Goal: Information Seeking & Learning: Check status

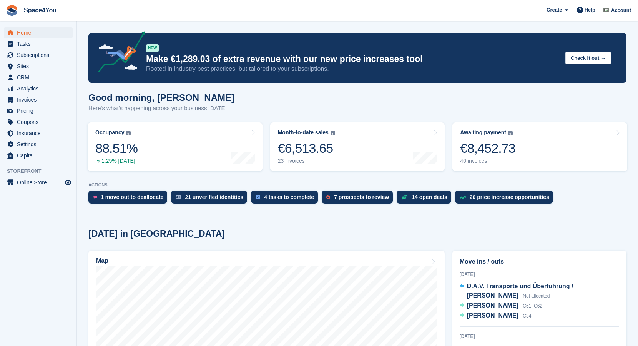
scroll to position [139, 0]
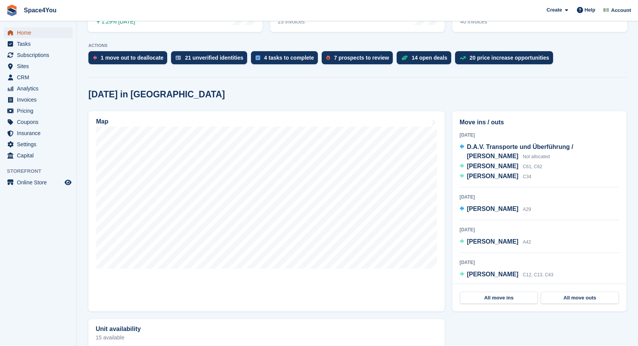
click at [23, 36] on span "Home" at bounding box center [40, 32] width 46 height 11
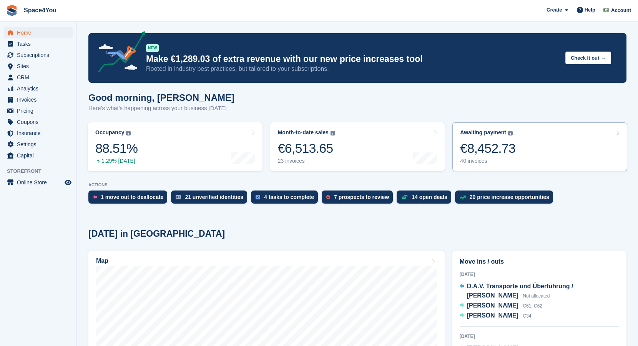
click at [486, 151] on div "€8,452.73" at bounding box center [487, 148] width 55 height 16
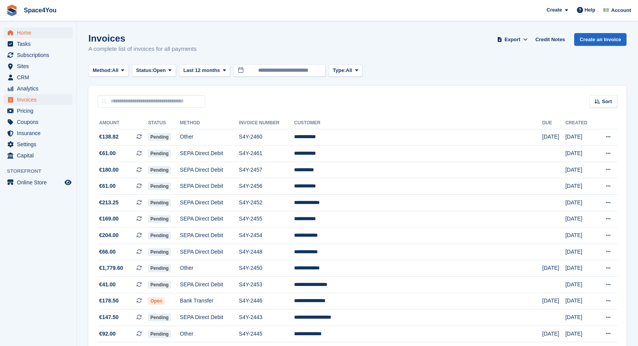
click at [32, 29] on span "Home" at bounding box center [40, 32] width 46 height 11
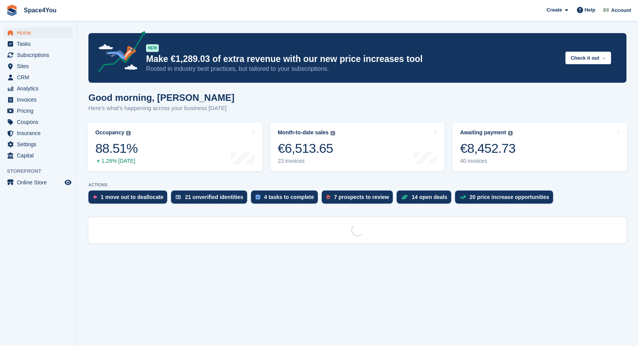
click at [363, 147] on link "Month-to-date sales The sum of all finalised invoices generated this month to d…" at bounding box center [357, 146] width 175 height 49
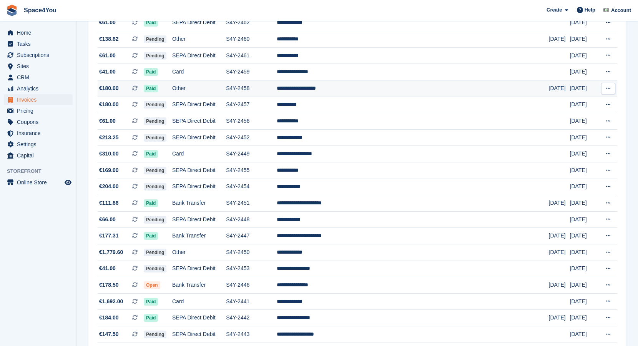
scroll to position [115, 0]
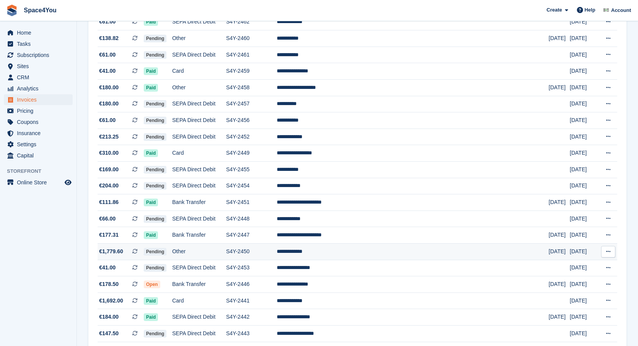
click at [385, 251] on td "**********" at bounding box center [413, 251] width 272 height 17
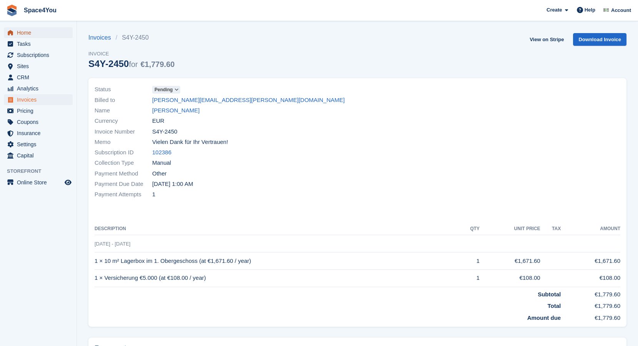
click at [35, 32] on span "Home" at bounding box center [40, 32] width 46 height 11
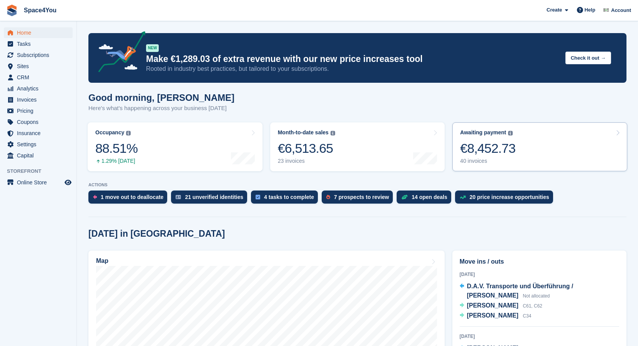
click at [476, 143] on div "€8,452.73" at bounding box center [487, 148] width 55 height 16
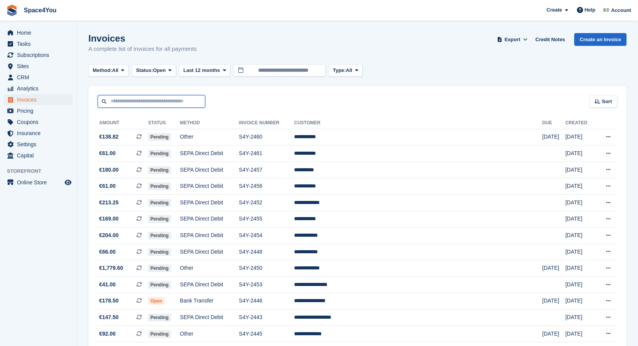
click at [129, 96] on input "text" at bounding box center [152, 101] width 108 height 13
paste input "*******"
type input "*******"
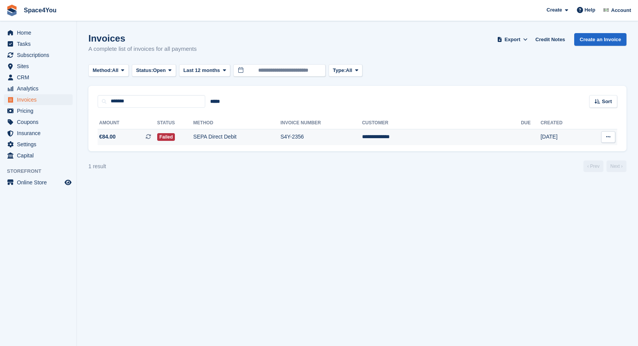
click at [141, 133] on span "€84.00 This is a recurring subscription invoice." at bounding box center [128, 137] width 60 height 8
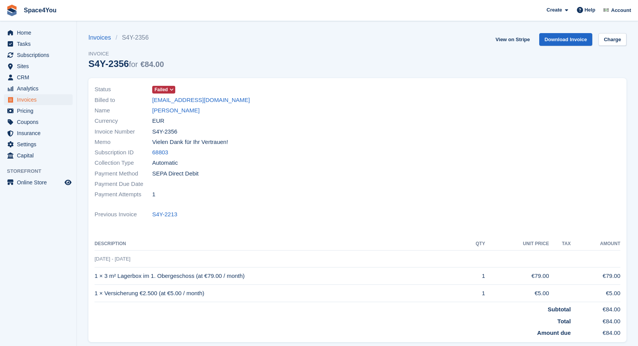
click at [173, 89] on icon at bounding box center [172, 89] width 4 height 5
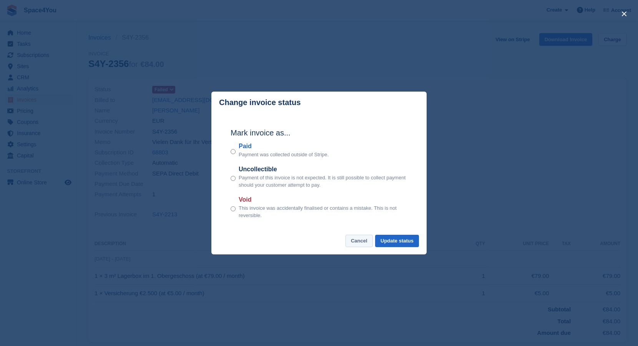
click at [356, 241] on button "Cancel" at bounding box center [359, 241] width 27 height 13
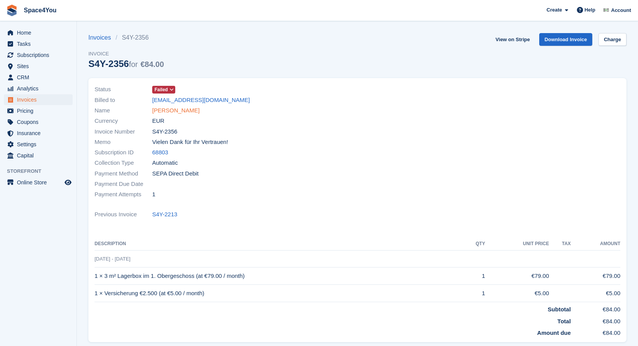
click at [173, 111] on link "Oliver Kotulla" at bounding box center [175, 110] width 47 height 9
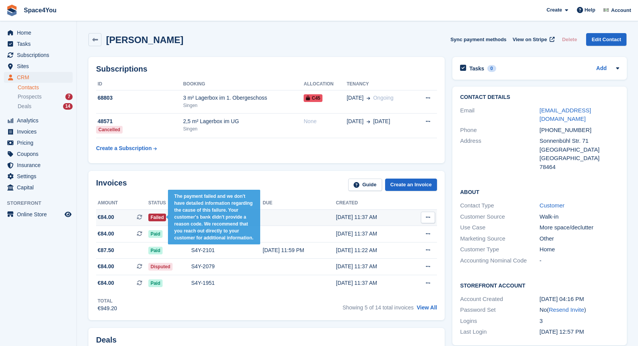
click at [165, 216] on span "Failed" at bounding box center [157, 217] width 18 height 8
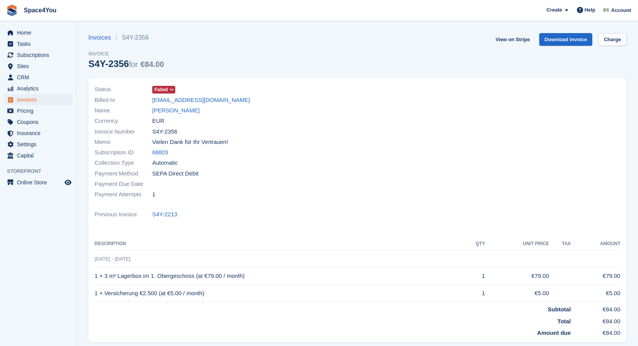
click at [173, 90] on icon at bounding box center [172, 89] width 4 height 5
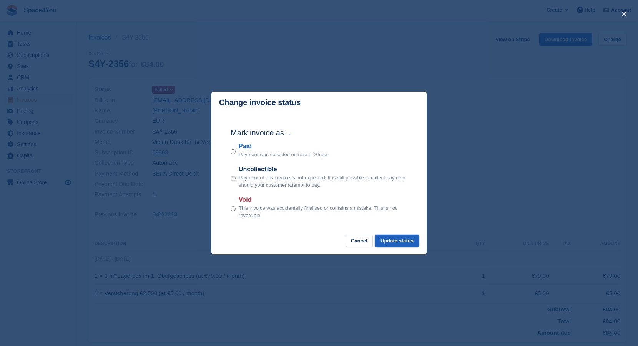
click at [397, 243] on button "Update status" at bounding box center [397, 241] width 44 height 13
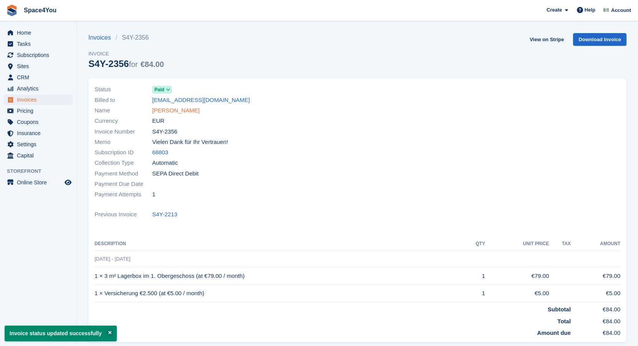
click at [173, 112] on link "Oliver Kotulla" at bounding box center [175, 110] width 47 height 9
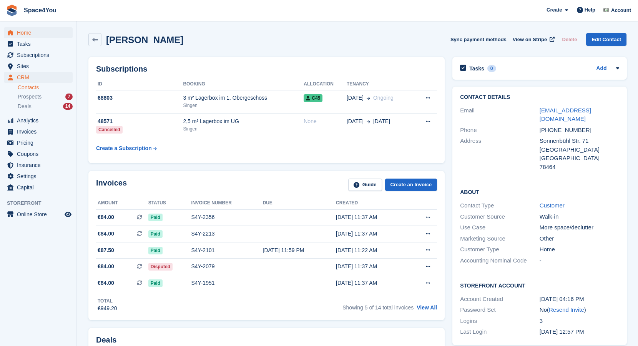
click at [23, 33] on span "Home" at bounding box center [40, 32] width 46 height 11
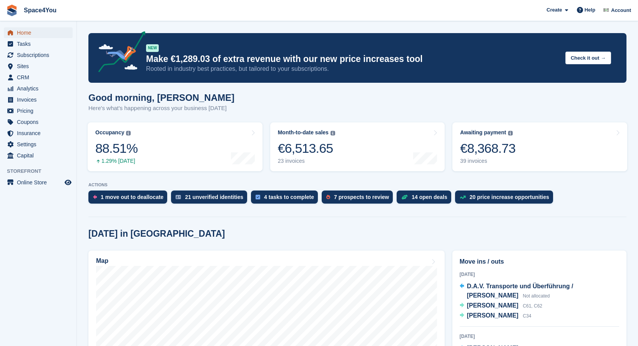
click at [35, 34] on span "Home" at bounding box center [40, 32] width 46 height 11
click at [580, 61] on button "Check it out →" at bounding box center [588, 58] width 46 height 13
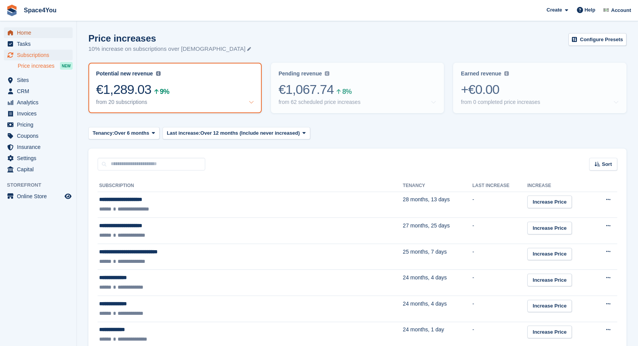
click at [32, 35] on span "Home" at bounding box center [40, 32] width 46 height 11
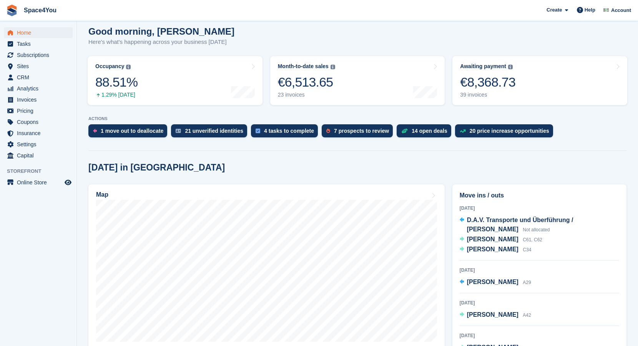
scroll to position [70, 0]
